Goal: Task Accomplishment & Management: Manage account settings

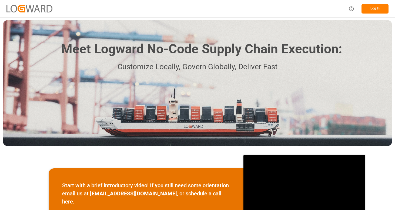
click at [381, 7] on button "Log In" at bounding box center [375, 8] width 27 height 9
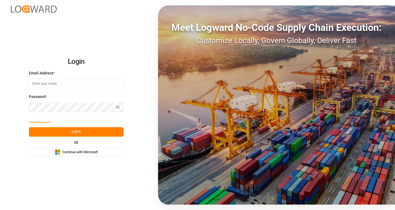
click at [95, 152] on span "Continue with Microsoft" at bounding box center [79, 152] width 35 height 5
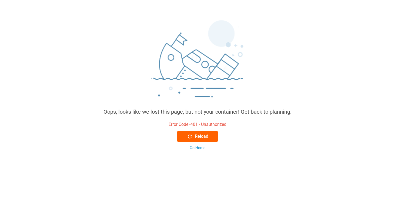
click at [200, 138] on div "Reload" at bounding box center [197, 136] width 21 height 6
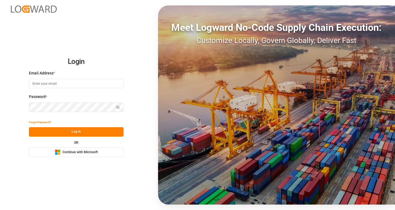
click at [84, 153] on span "Continue with Microsoft" at bounding box center [79, 152] width 35 height 5
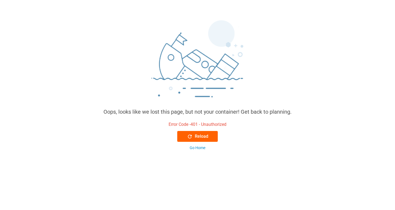
click at [203, 131] on button "Reload" at bounding box center [197, 136] width 41 height 11
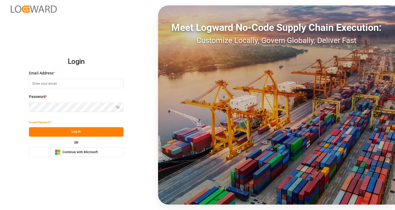
click at [89, 154] on span "Continue with Microsoft" at bounding box center [79, 152] width 35 height 5
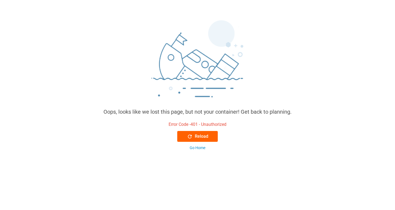
click at [202, 137] on div "Reload" at bounding box center [197, 136] width 21 height 6
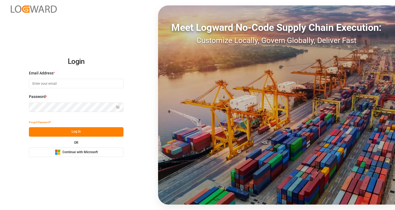
click at [89, 158] on div "Login Email Address * Password * Show password Forgot Password? Log In OR Micro…" at bounding box center [197, 105] width 395 height 210
click at [89, 151] on span "Continue with Microsoft" at bounding box center [79, 152] width 35 height 5
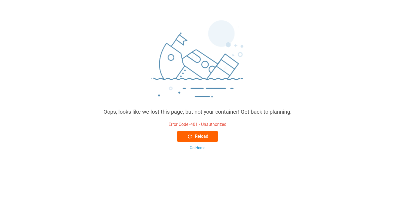
click at [190, 137] on icon at bounding box center [190, 137] width 6 height 6
click at [204, 135] on div "Reload" at bounding box center [197, 136] width 21 height 6
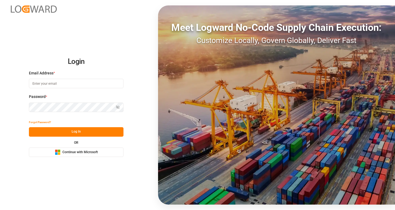
click at [83, 153] on span "Continue with Microsoft" at bounding box center [79, 152] width 35 height 5
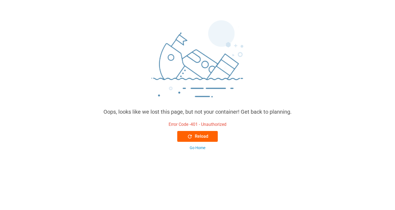
click at [194, 140] on button "Reload" at bounding box center [197, 136] width 41 height 11
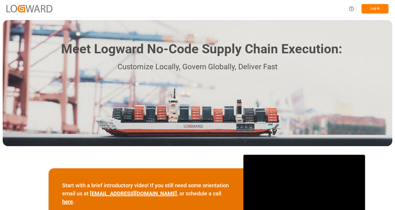
click at [371, 8] on button "Log In" at bounding box center [375, 8] width 27 height 9
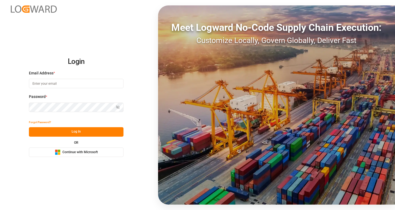
click at [99, 156] on button "Microsoft Logo Continue with Microsoft" at bounding box center [76, 151] width 95 height 9
